Goal: Transaction & Acquisition: Download file/media

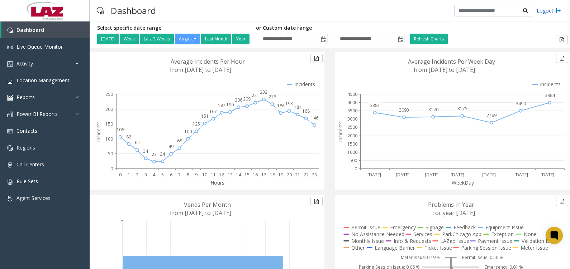
click at [551, 11] on link "Logout" at bounding box center [548, 11] width 24 height 8
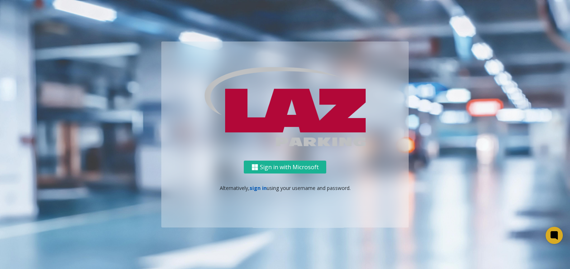
click at [258, 188] on link "sign in" at bounding box center [257, 188] width 17 height 7
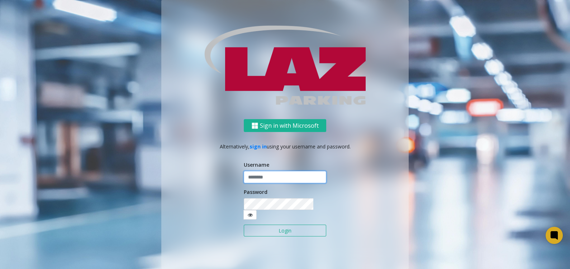
click at [260, 183] on input "text" at bounding box center [285, 177] width 82 height 12
type input "******"
click at [244, 225] on button "Login" at bounding box center [285, 231] width 82 height 12
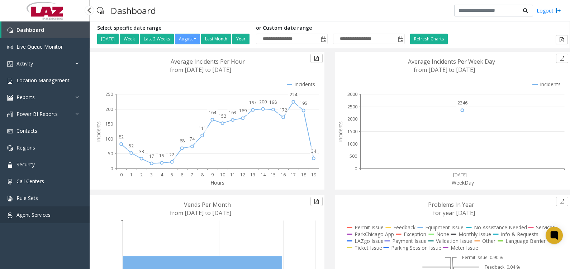
click at [38, 215] on span "Agent Services" at bounding box center [33, 215] width 34 height 7
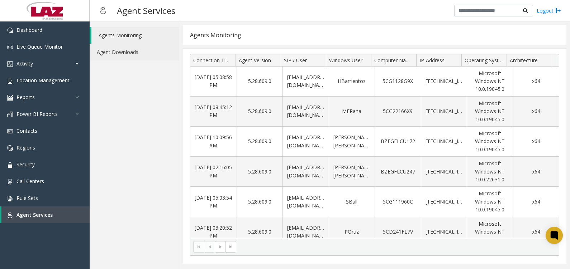
click at [112, 49] on link "Agent Downloads" at bounding box center [134, 52] width 89 height 17
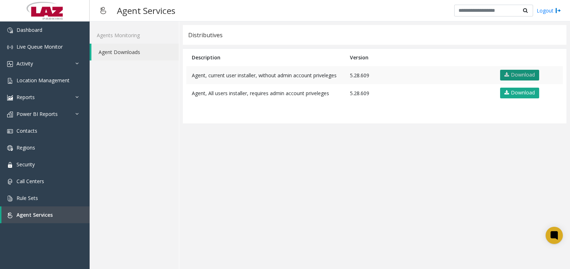
click at [519, 75] on link "Download" at bounding box center [519, 75] width 39 height 11
click at [549, 13] on link "Logout" at bounding box center [548, 11] width 24 height 8
